Goal: Browse casually: Explore the website without a specific task or goal

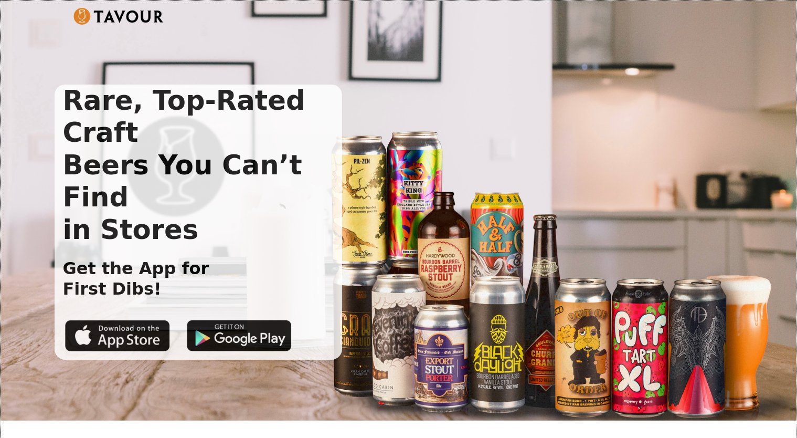
click at [96, 101] on h1 "Rare, Top-Rated Craft Beers You Can’t Find in Stores" at bounding box center [199, 164] width 288 height 161
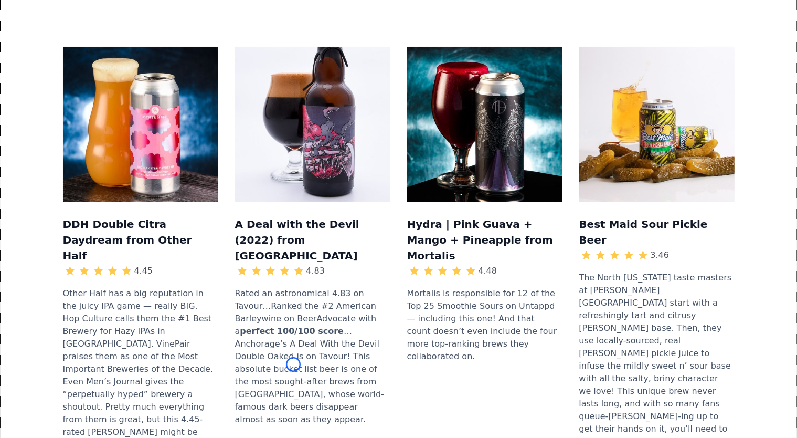
scroll to position [1183, 0]
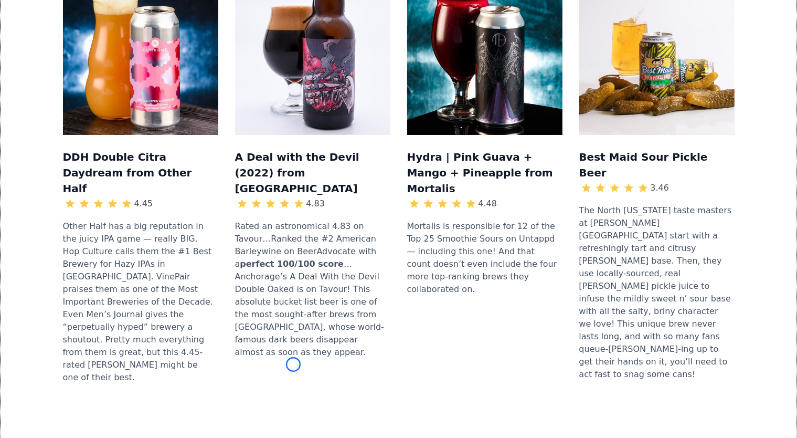
click at [96, 101] on div "DDH Double Citra Daydream from Other Half 4.45 Other Half has a big reputation …" at bounding box center [140, 186] width 155 height 413
click at [74, 198] on icon at bounding box center [70, 203] width 10 height 10
click at [98, 147] on h3 "DDH Double Citra Daydream from Other Half" at bounding box center [140, 171] width 155 height 49
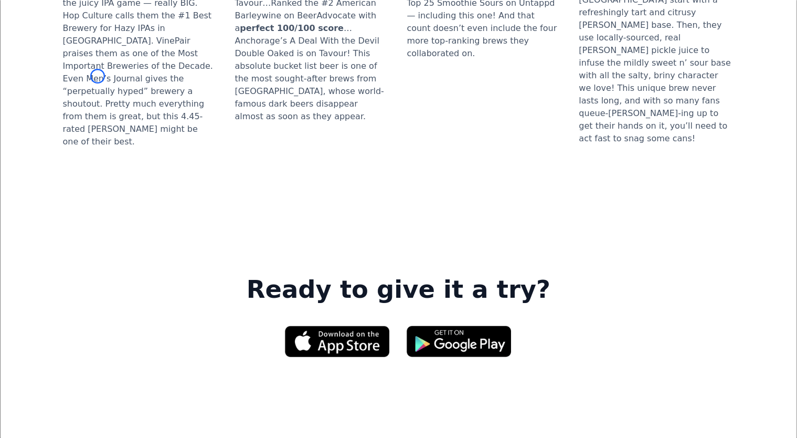
scroll to position [1459, 0]
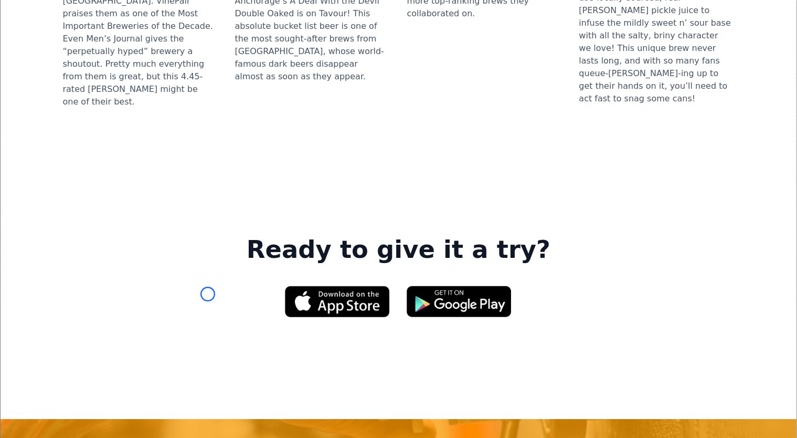
click at [98, 219] on div "Ready to give it a try?" at bounding box center [398, 292] width 762 height 147
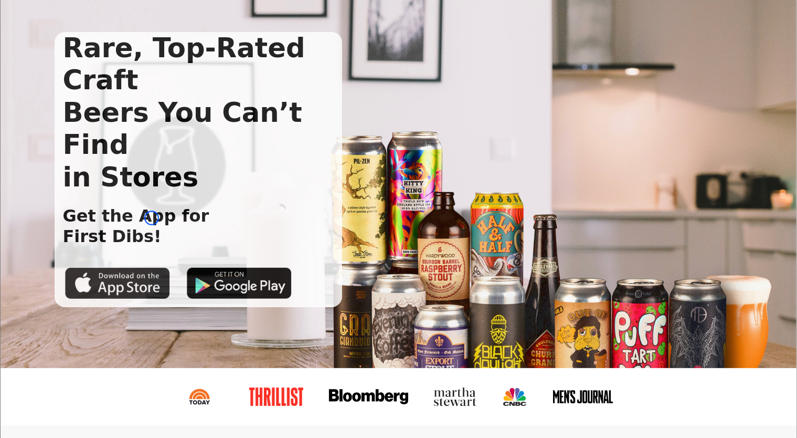
click at [152, 267] on img at bounding box center [117, 282] width 105 height 31
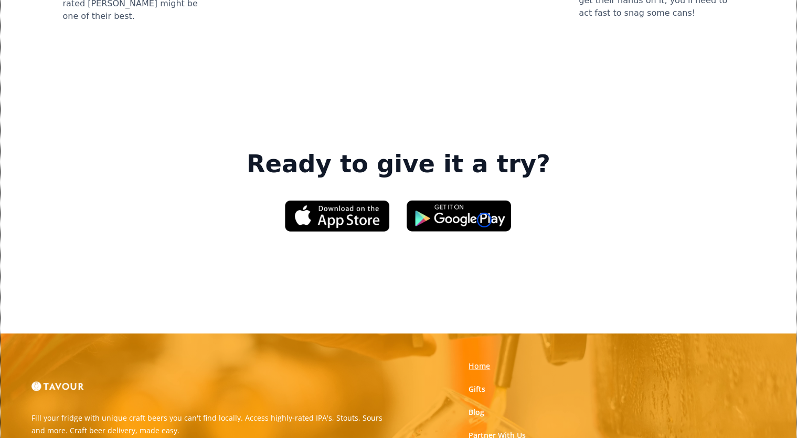
click at [484, 360] on link "Home" at bounding box center [480, 365] width 22 height 10
